Goal: Task Accomplishment & Management: Use online tool/utility

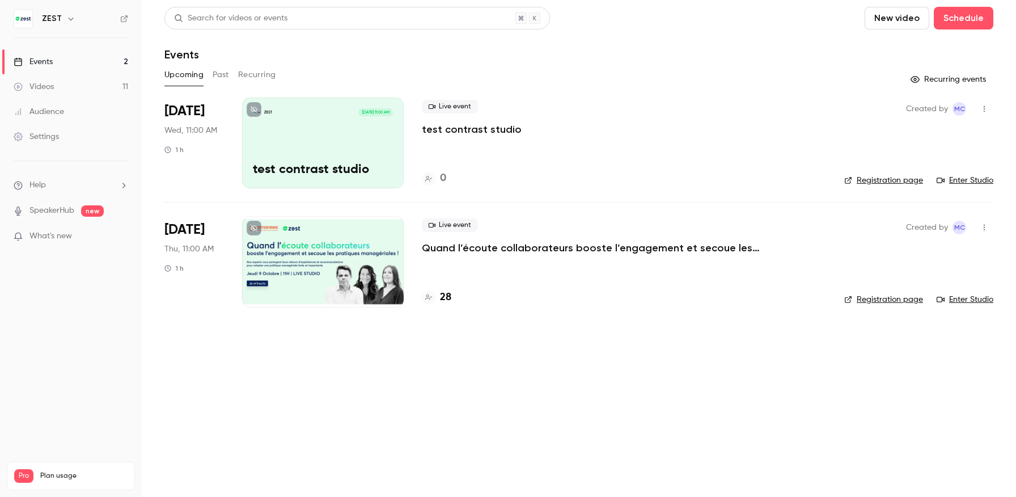
click at [338, 247] on div at bounding box center [323, 261] width 162 height 91
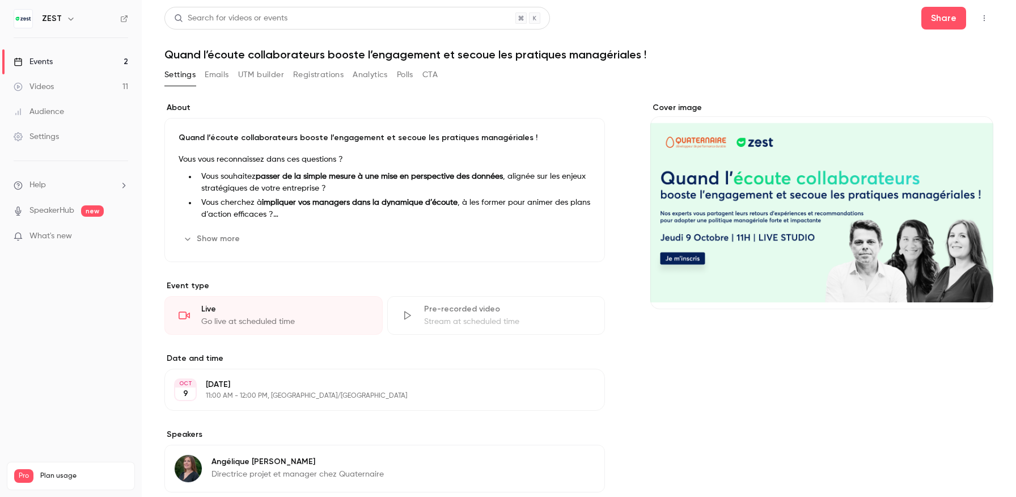
click at [338, 79] on button "Registrations" at bounding box center [318, 75] width 50 height 18
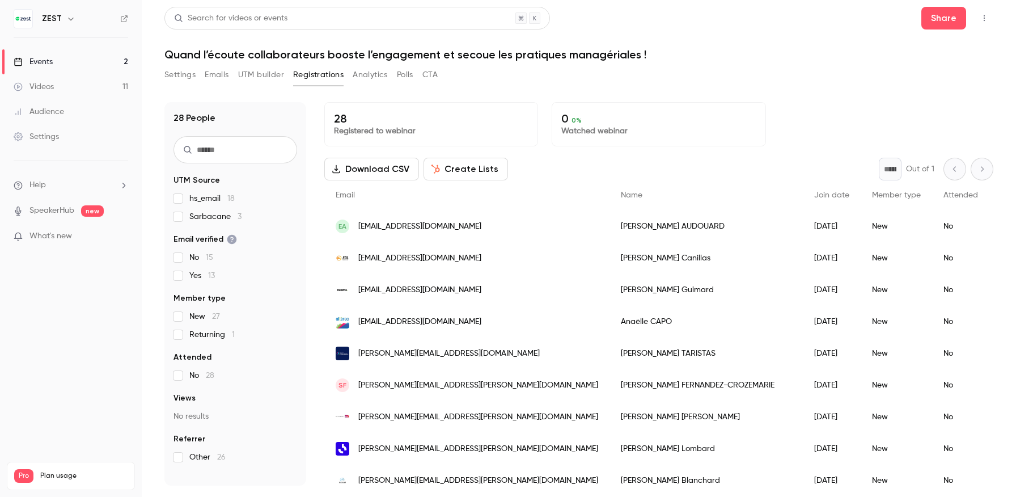
click at [391, 172] on button "Download CSV" at bounding box center [371, 169] width 95 height 23
